Goal: Information Seeking & Learning: Learn about a topic

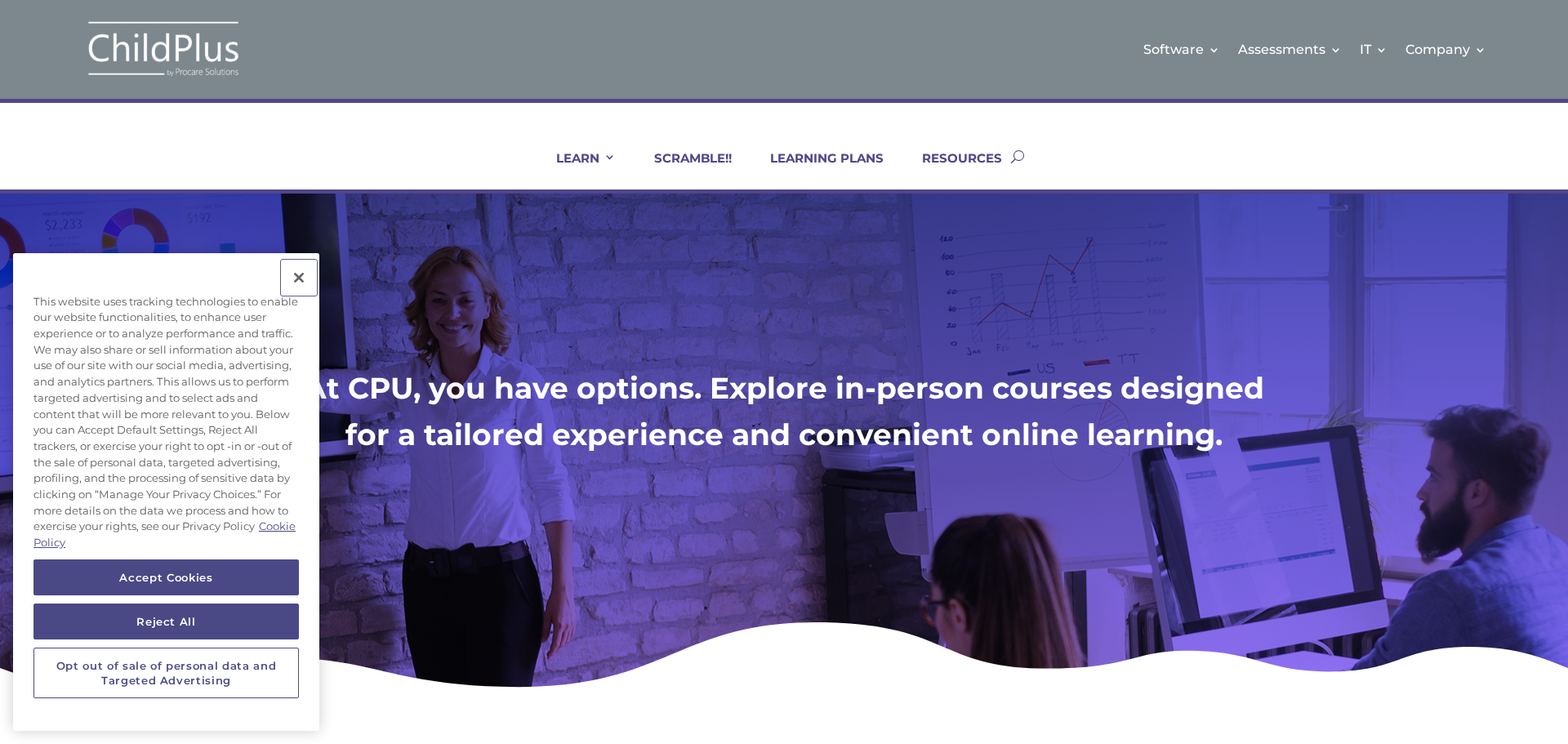
click at [297, 277] on button "Close" at bounding box center [299, 278] width 36 height 36
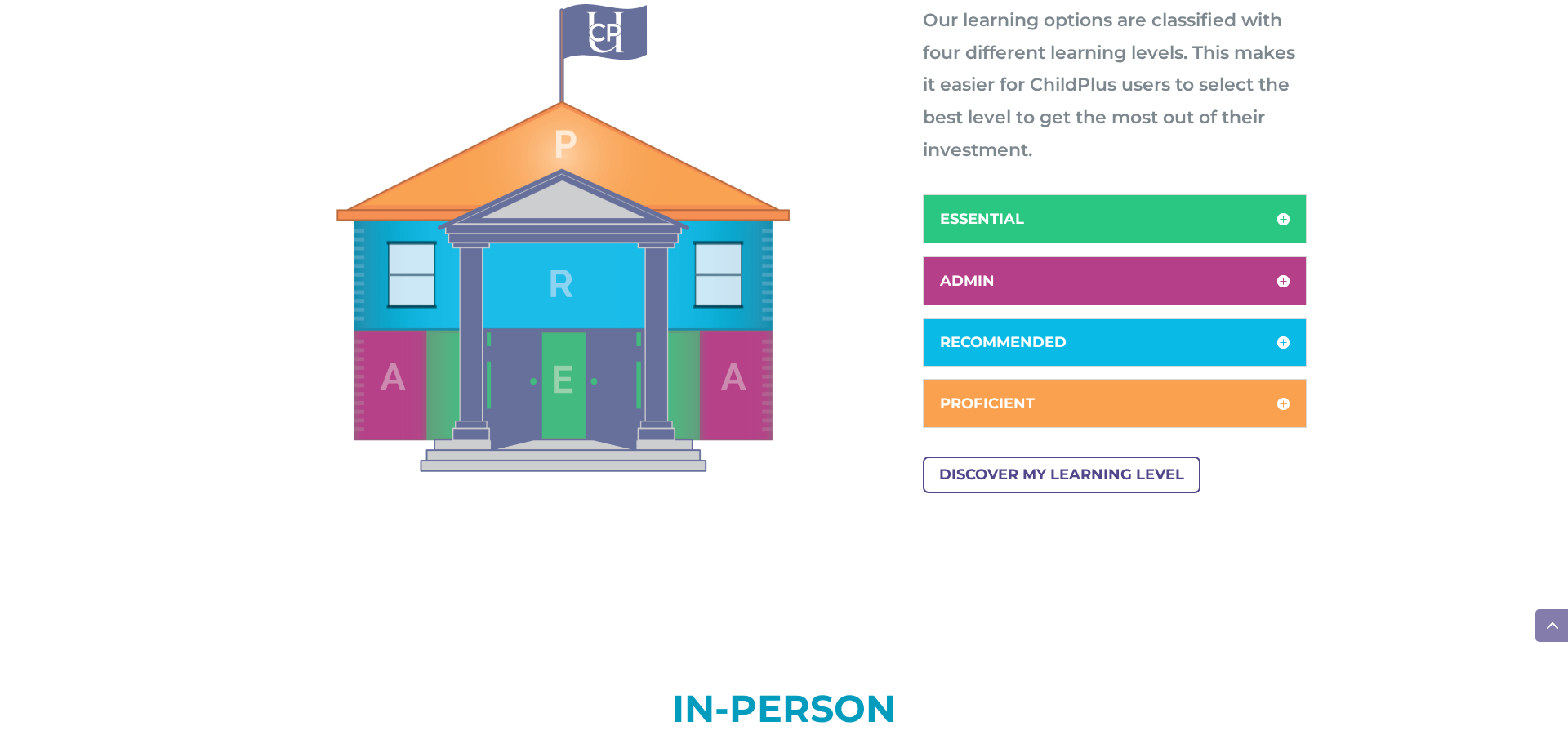
scroll to position [849, 0]
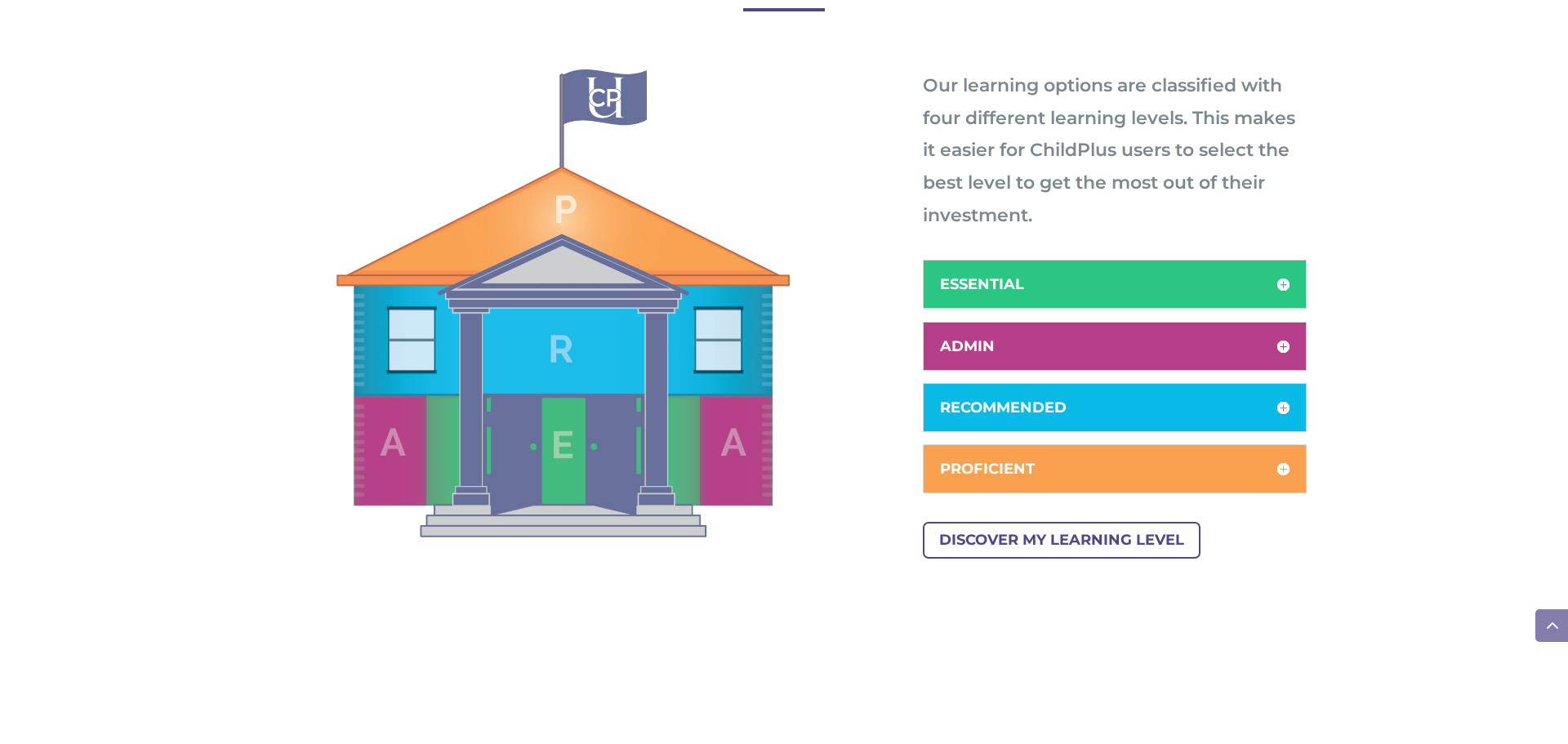
click at [1285, 341] on h5 "ADMIN" at bounding box center [1115, 345] width 350 height 15
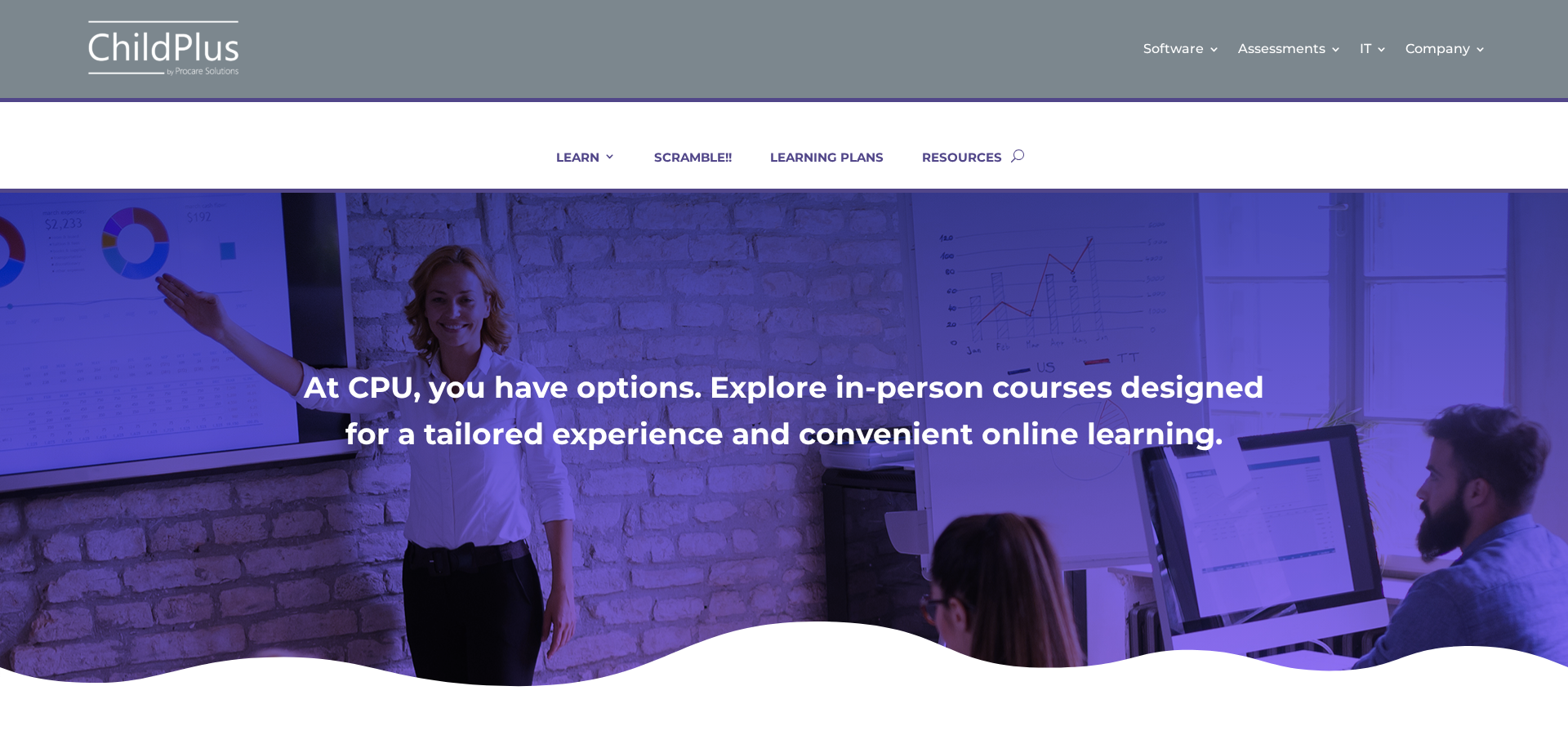
scroll to position [0, 0]
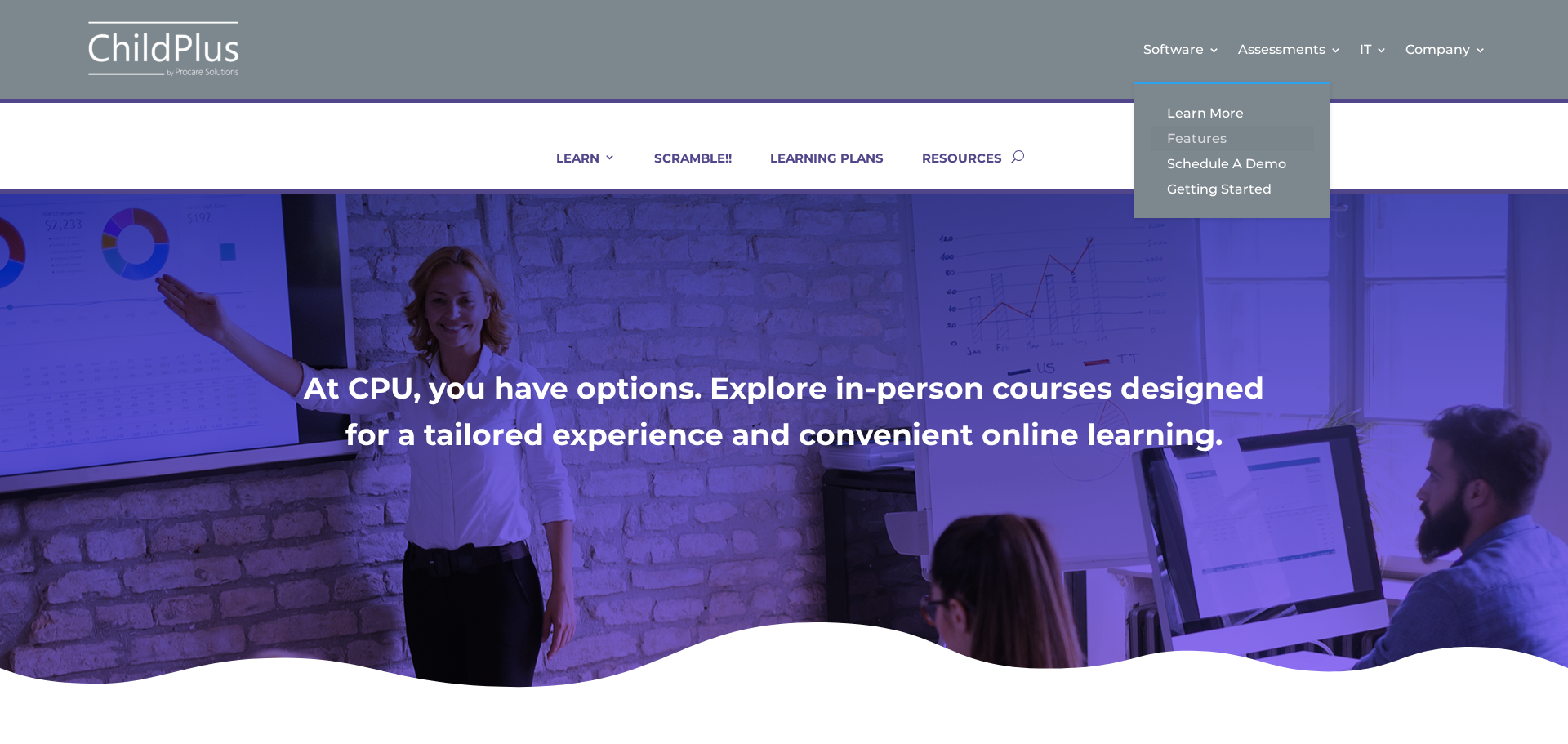
click at [1204, 135] on link "Features" at bounding box center [1232, 139] width 163 height 26
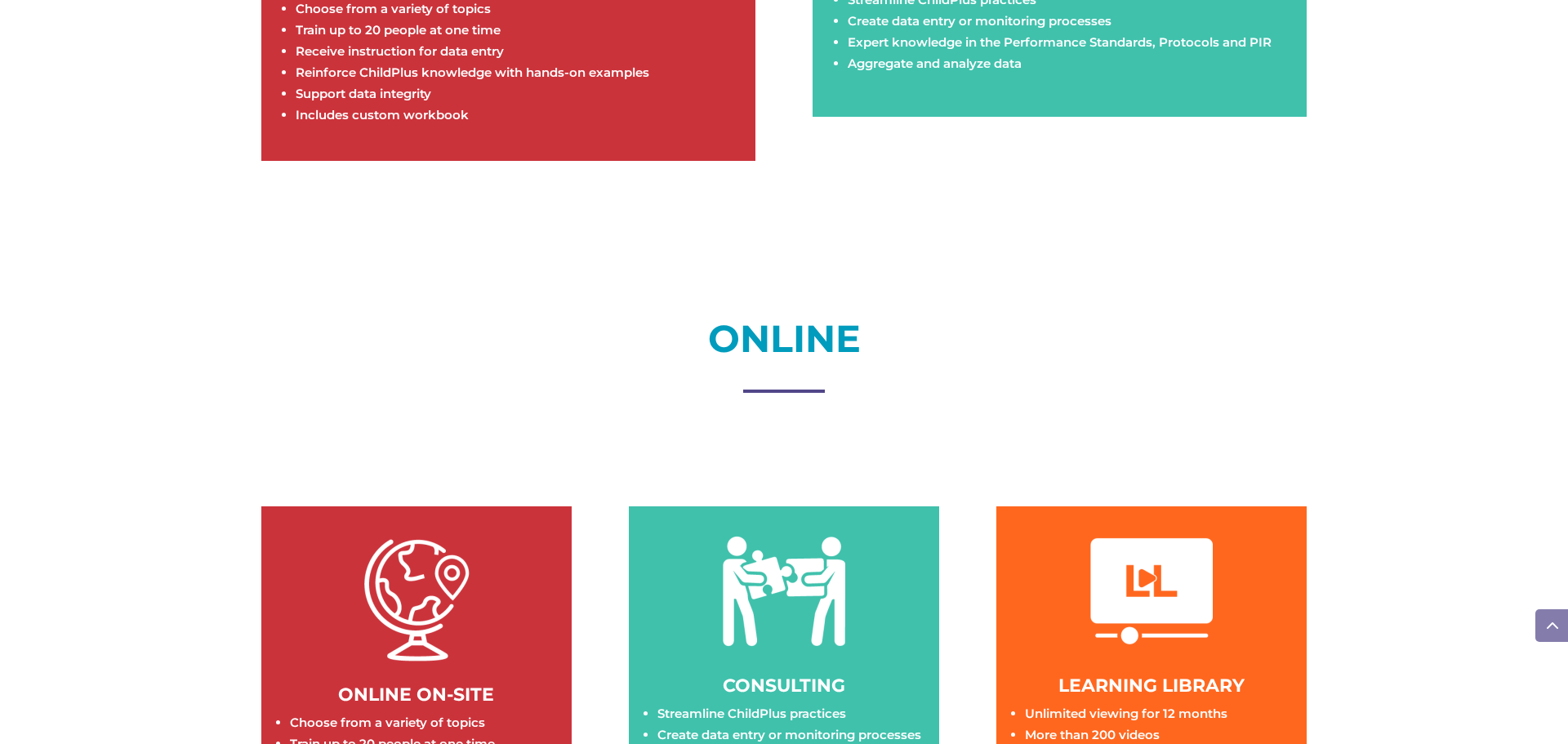
scroll to position [1959, 0]
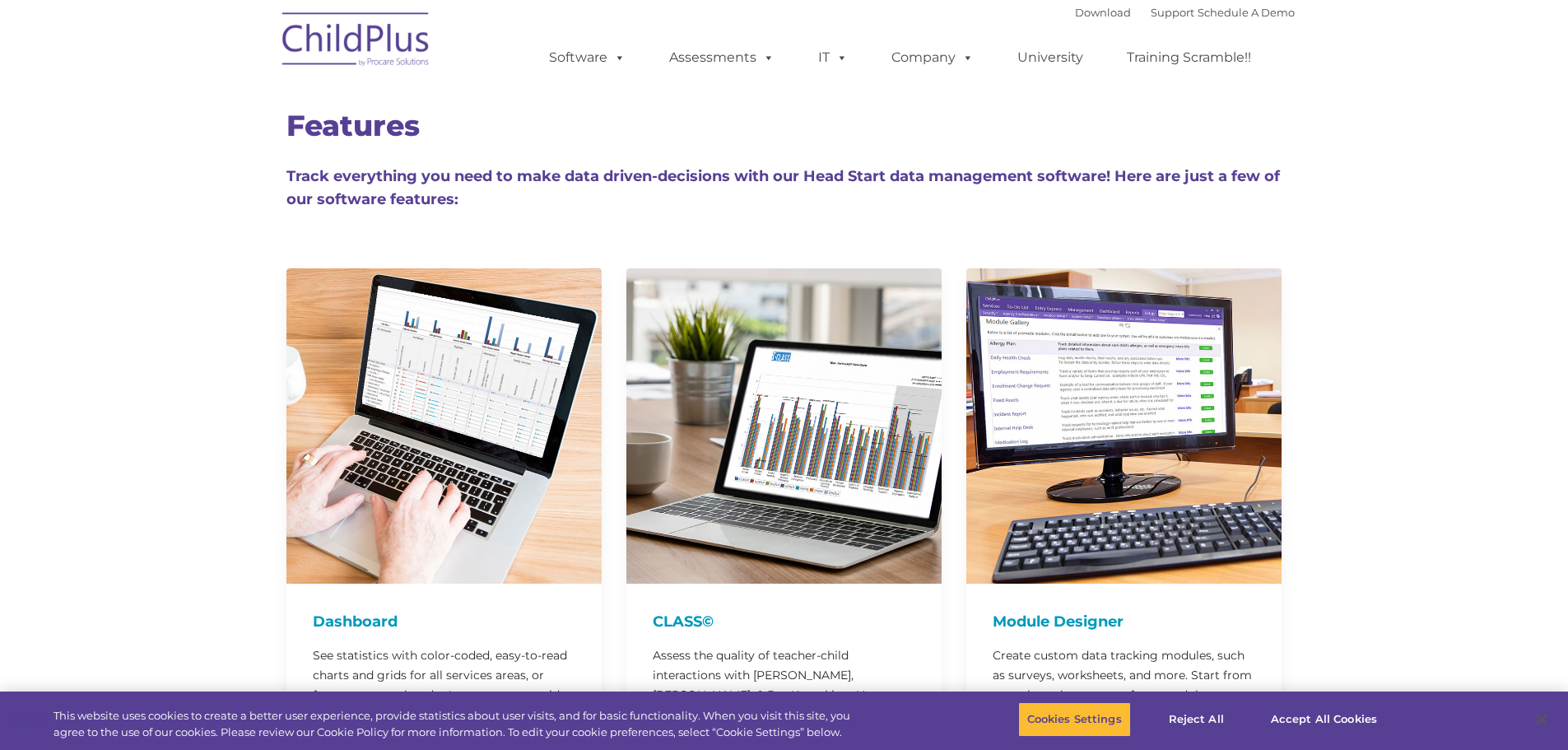
type input ""
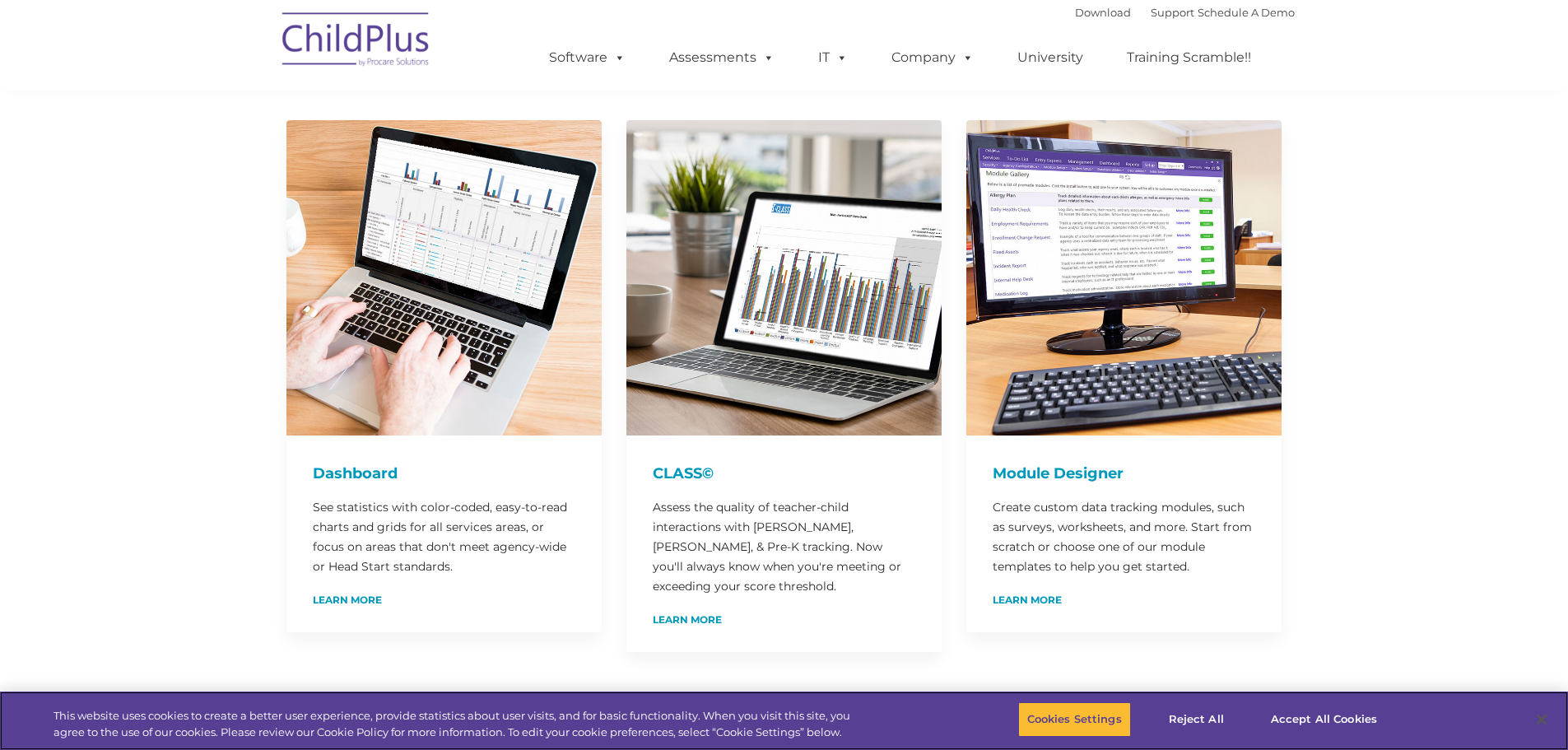
scroll to position [147, 0]
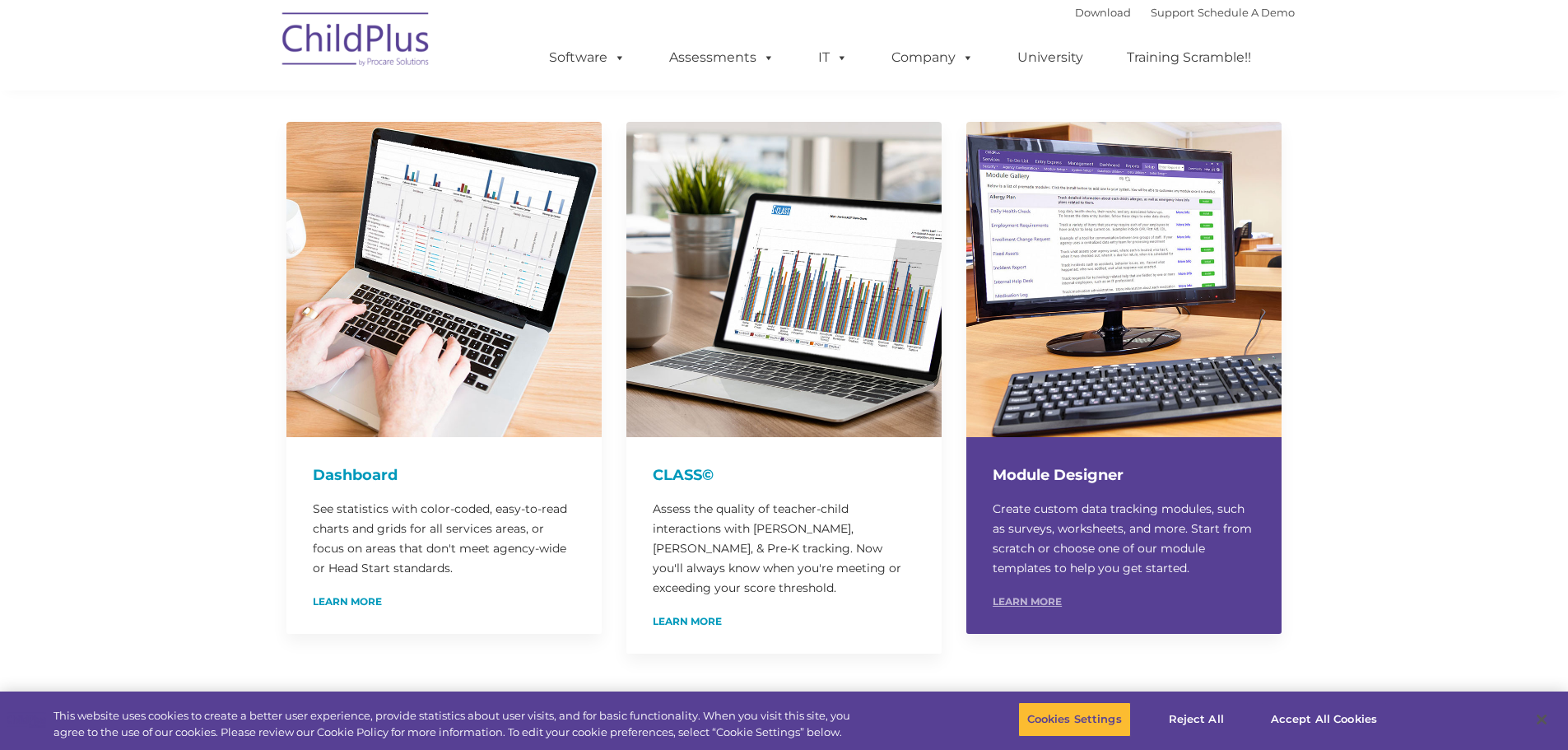
click at [1023, 597] on link "Learn More" at bounding box center [1027, 601] width 69 height 9
